Goal: Navigation & Orientation: Find specific page/section

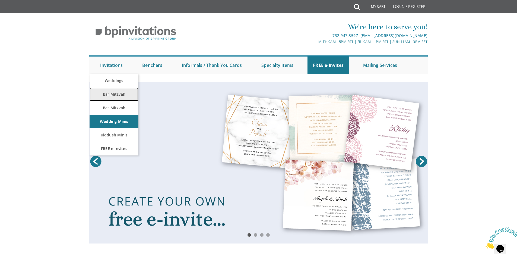
click at [116, 91] on link "Bar Mitzvah" at bounding box center [114, 94] width 49 height 14
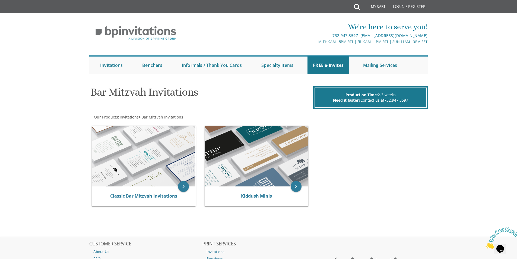
scroll to position [32, 0]
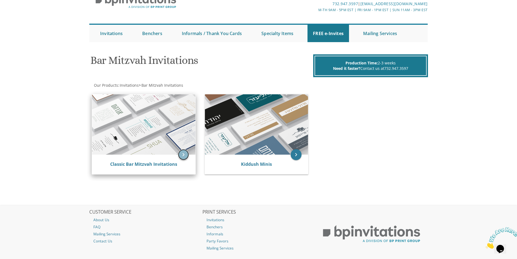
click at [184, 155] on icon "keyboard_arrow_right" at bounding box center [183, 154] width 11 height 11
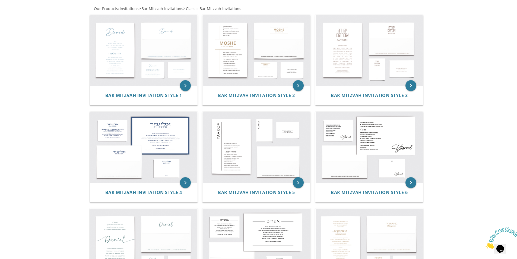
scroll to position [114, 0]
